Goal: Information Seeking & Learning: Learn about a topic

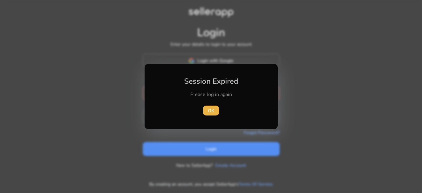
type input "**********"
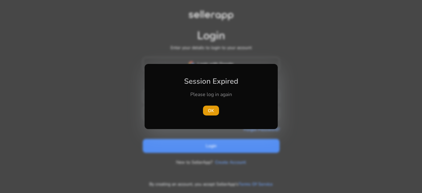
click at [234, 153] on div at bounding box center [211, 96] width 422 height 193
click at [215, 108] on span "button" at bounding box center [211, 110] width 16 height 15
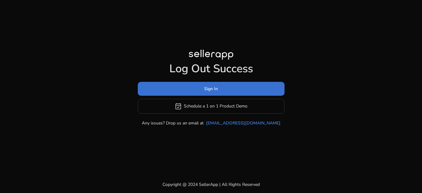
click at [224, 92] on span at bounding box center [211, 88] width 147 height 15
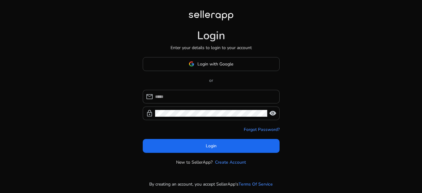
type input "**********"
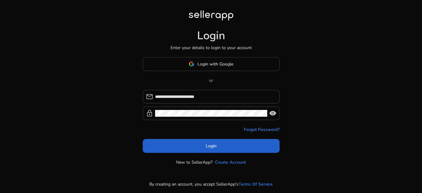
click at [255, 149] on span at bounding box center [211, 145] width 137 height 15
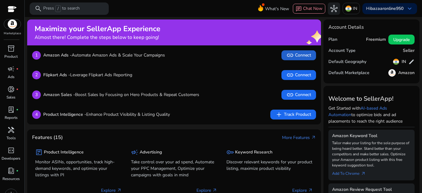
click at [302, 60] on span at bounding box center [298, 55] width 35 height 15
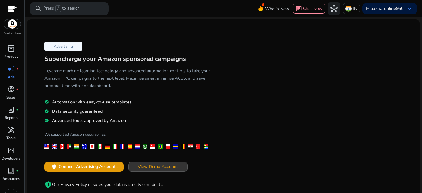
click at [158, 166] on span "View Demo Account" at bounding box center [158, 166] width 40 height 6
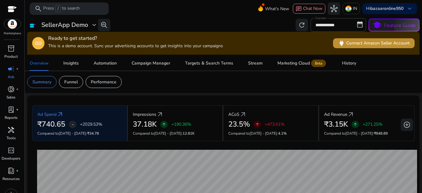
click at [390, 43] on span "power Connect Amazon Seller Account" at bounding box center [374, 43] width 72 height 7
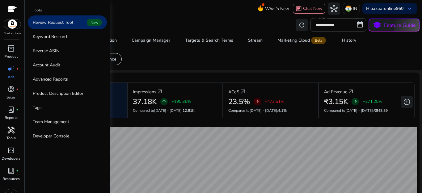
click at [14, 127] on span "handyman" at bounding box center [10, 129] width 7 height 7
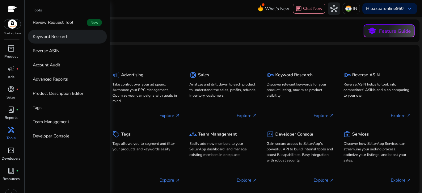
click at [73, 39] on link "Keyword Research" at bounding box center [67, 37] width 79 height 14
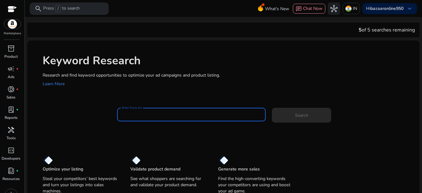
click at [157, 117] on input "Enter Keyword" at bounding box center [191, 114] width 139 height 7
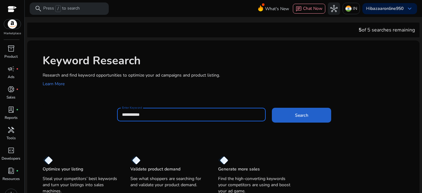
type input "**********"
click at [304, 111] on span at bounding box center [301, 115] width 59 height 15
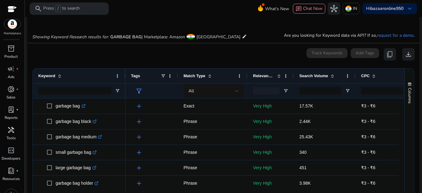
scroll to position [64, 0]
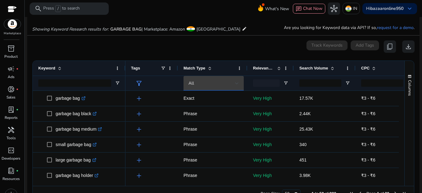
click at [238, 82] on div at bounding box center [237, 83] width 4 height 2
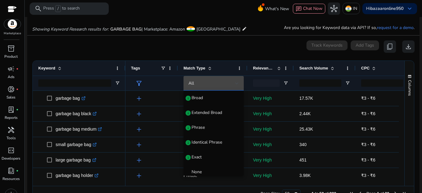
scroll to position [12, 0]
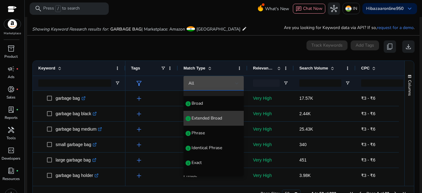
click at [214, 117] on span "Extended Broad" at bounding box center [207, 118] width 31 height 6
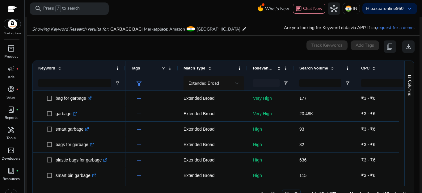
click at [147, 66] on div "Tags" at bounding box center [146, 68] width 30 height 12
click at [171, 69] on span at bounding box center [169, 68] width 5 height 5
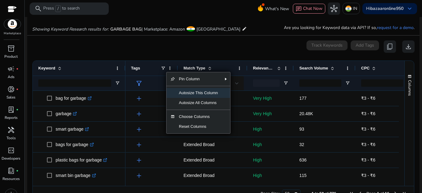
click at [195, 96] on span "Autosize This Column" at bounding box center [198, 93] width 46 height 10
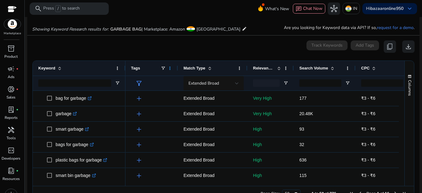
click at [172, 70] on span at bounding box center [169, 68] width 5 height 5
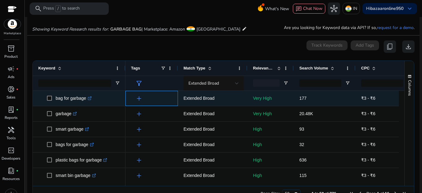
click at [138, 97] on span "add" at bounding box center [138, 98] width 7 height 7
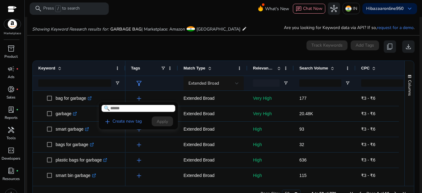
click at [138, 97] on div at bounding box center [211, 96] width 422 height 193
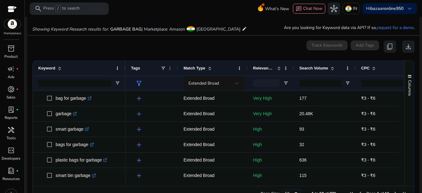
click at [170, 68] on span at bounding box center [169, 68] width 5 height 5
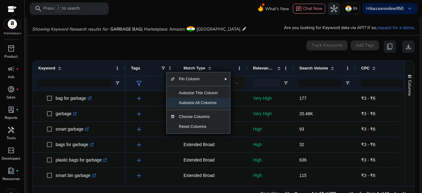
click at [177, 102] on span "Autosize All Columns" at bounding box center [198, 103] width 46 height 10
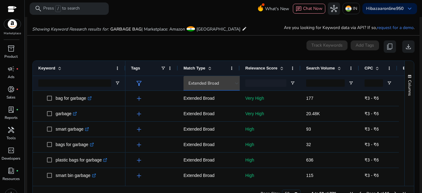
click at [233, 86] on div "Extended Broad" at bounding box center [211, 83] width 47 height 7
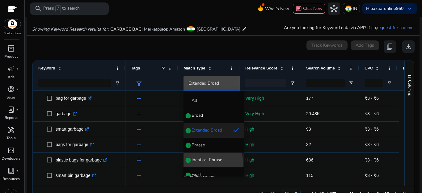
click at [208, 163] on mat-option "Identical Phrase info" at bounding box center [214, 160] width 60 height 15
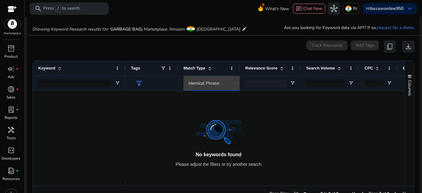
click at [223, 84] on div "Identical Phrase" at bounding box center [211, 83] width 47 height 7
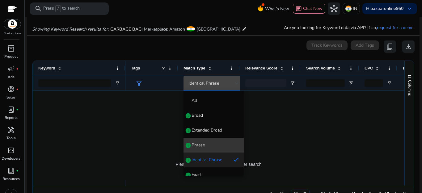
click at [214, 144] on span "Phrase info" at bounding box center [213, 145] width 50 height 6
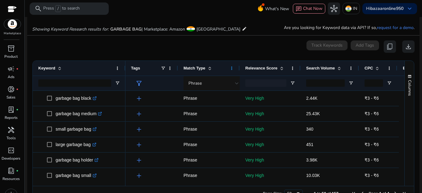
click at [232, 68] on span at bounding box center [231, 68] width 5 height 5
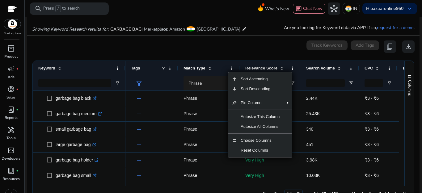
click at [209, 80] on div "Phrase" at bounding box center [211, 83] width 47 height 7
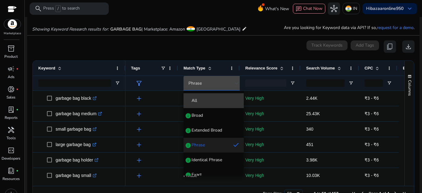
click at [214, 100] on span "All" at bounding box center [213, 101] width 50 height 6
